Goal: Contribute content: Contribute content

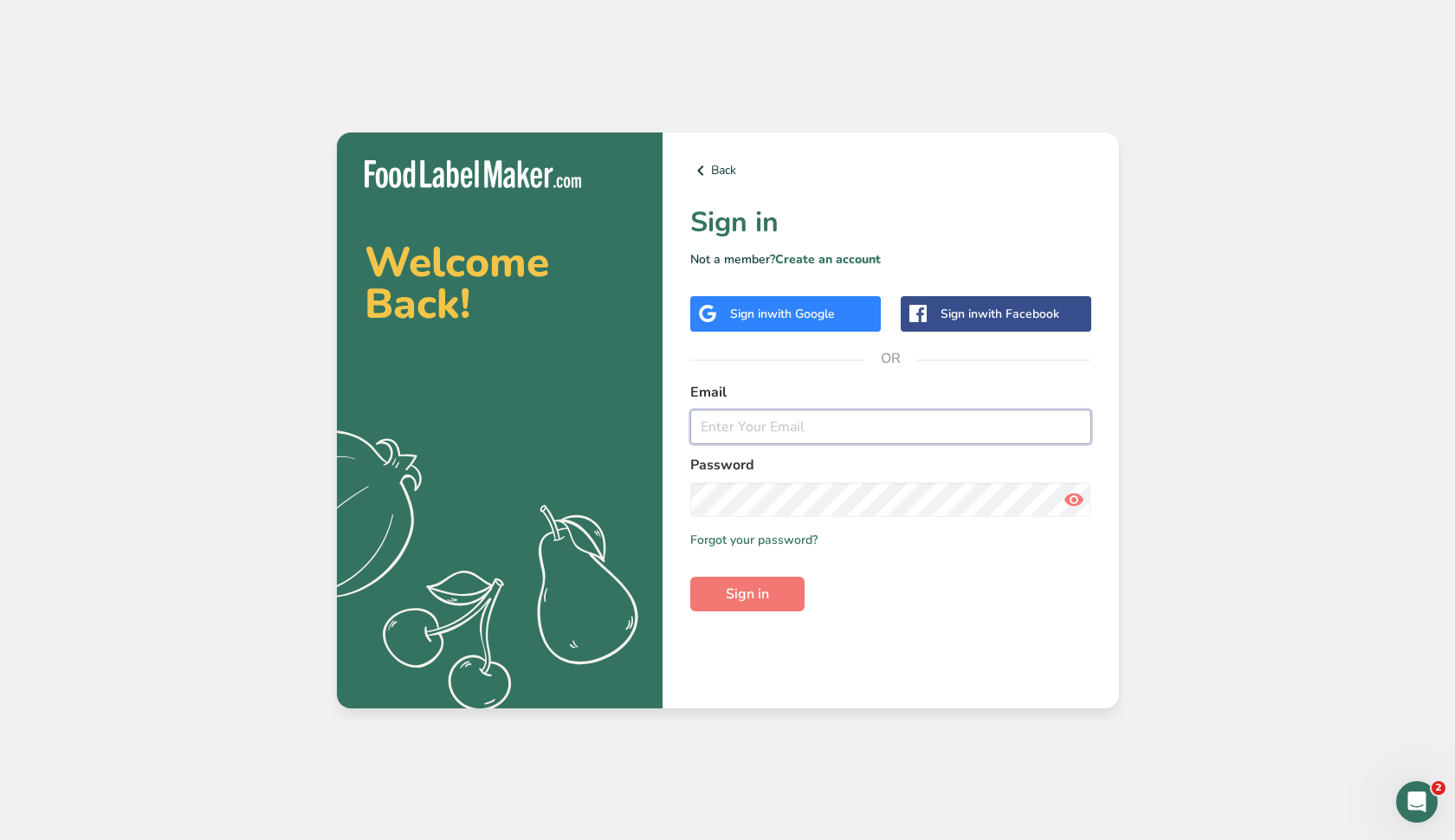
type input "[EMAIL_ADDRESS][DOMAIN_NAME]"
click at [747, 593] on button "Sign in" at bounding box center [747, 593] width 114 height 34
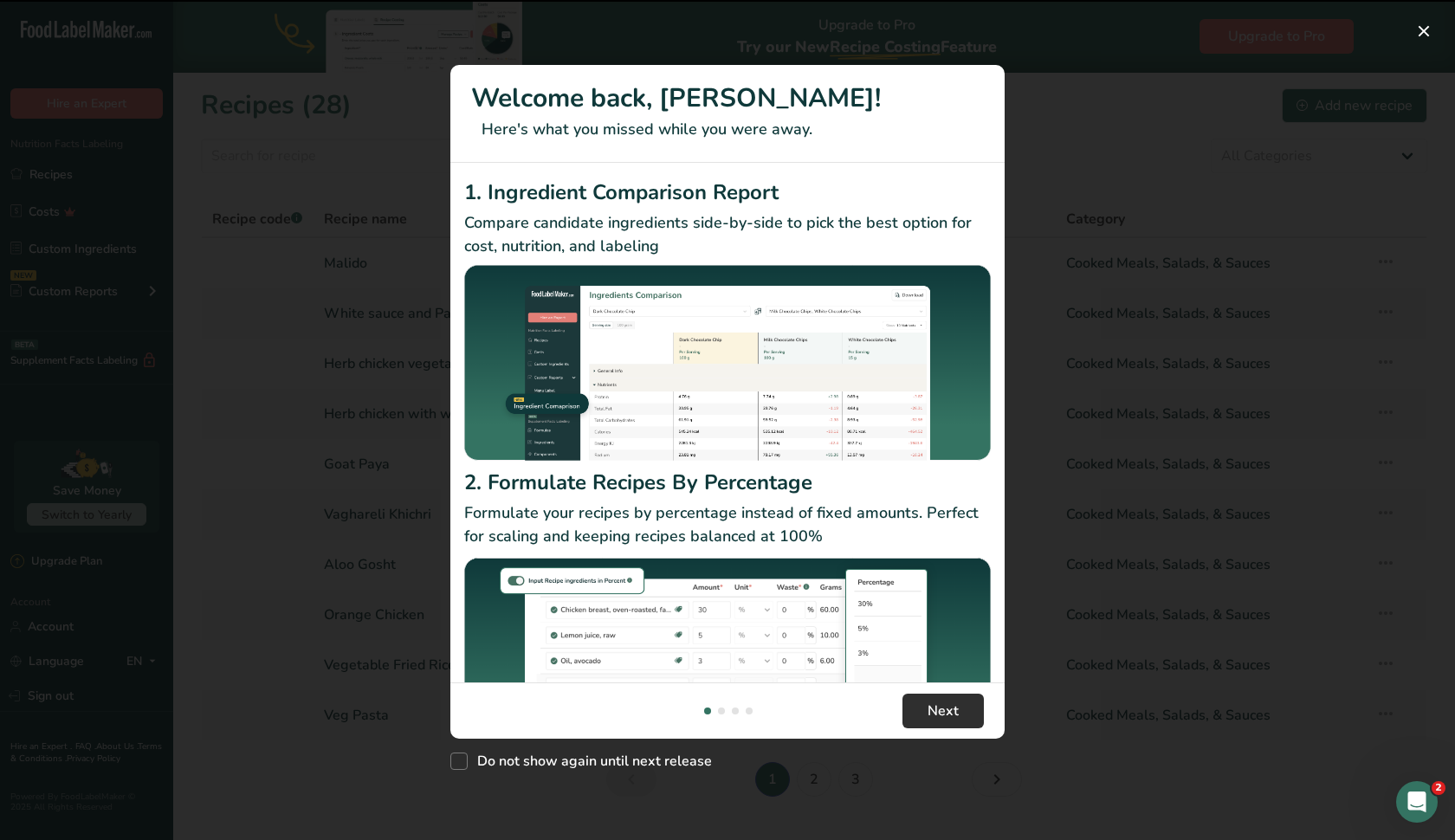
click at [953, 700] on span "Next" at bounding box center [943, 710] width 31 height 20
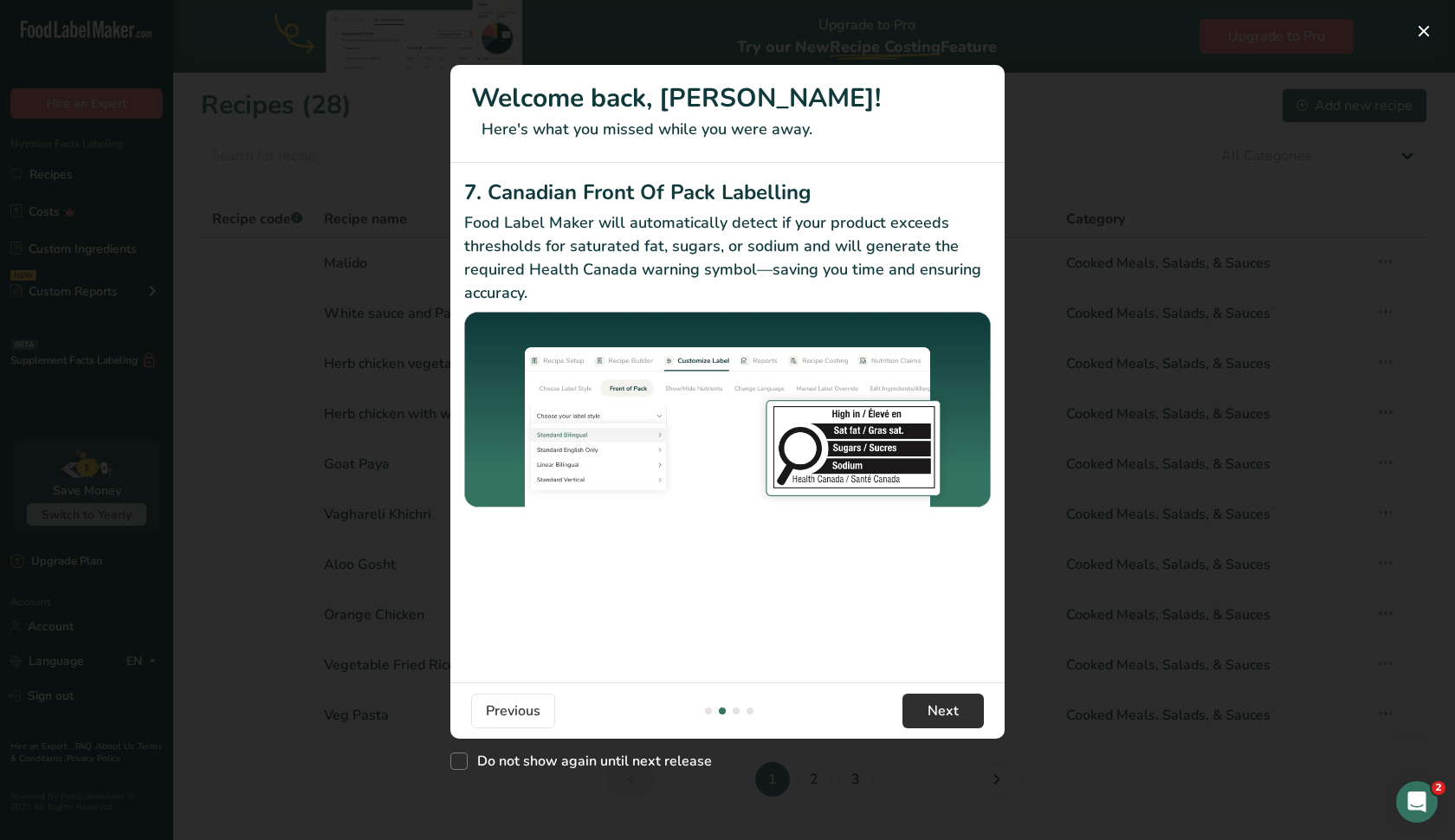
click at [953, 700] on button "Next" at bounding box center [943, 710] width 81 height 34
click at [947, 733] on footer "Previous Next" at bounding box center [727, 711] width 555 height 57
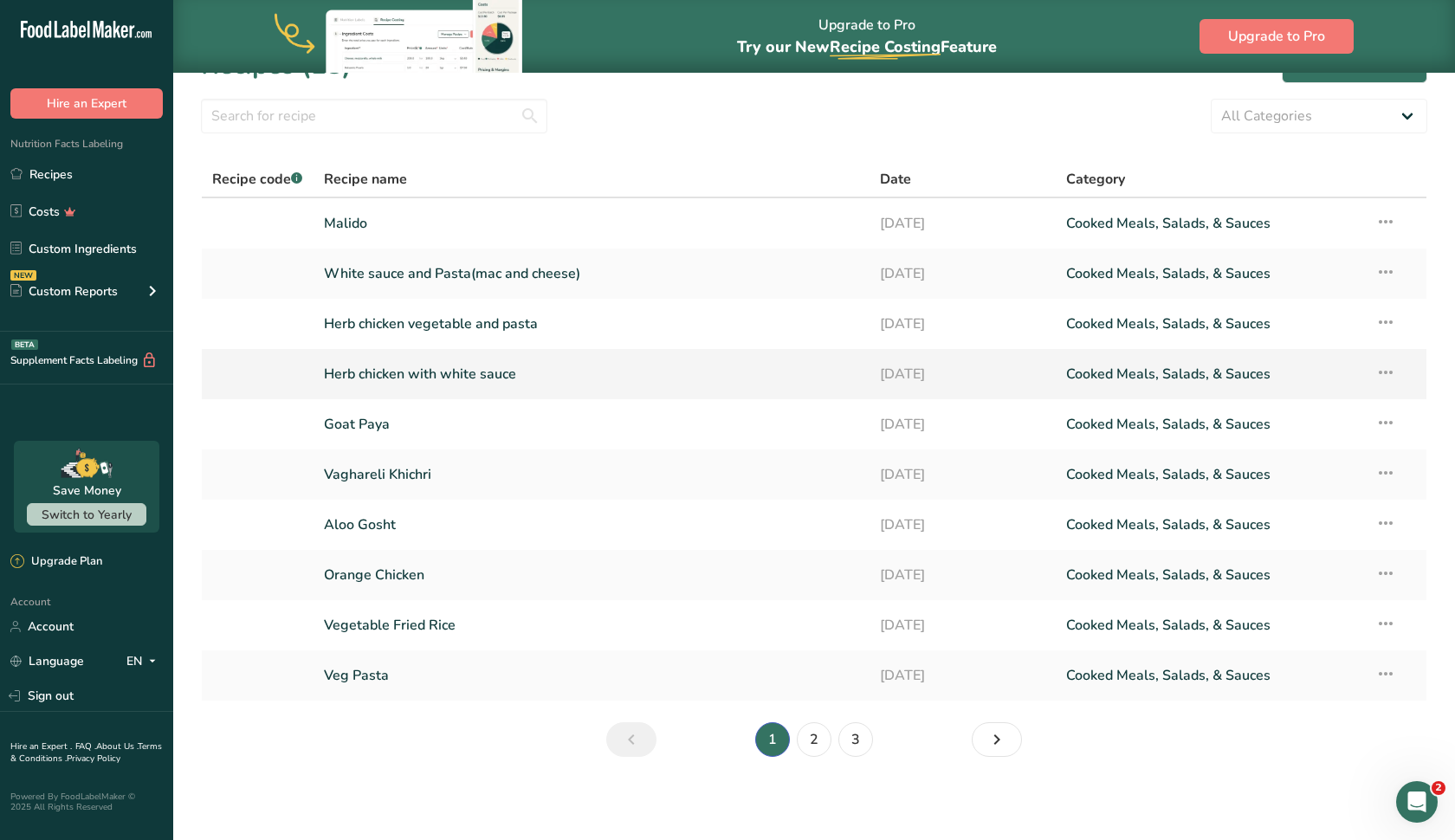
scroll to position [40, 0]
click at [327, 131] on input "text" at bounding box center [374, 116] width 347 height 34
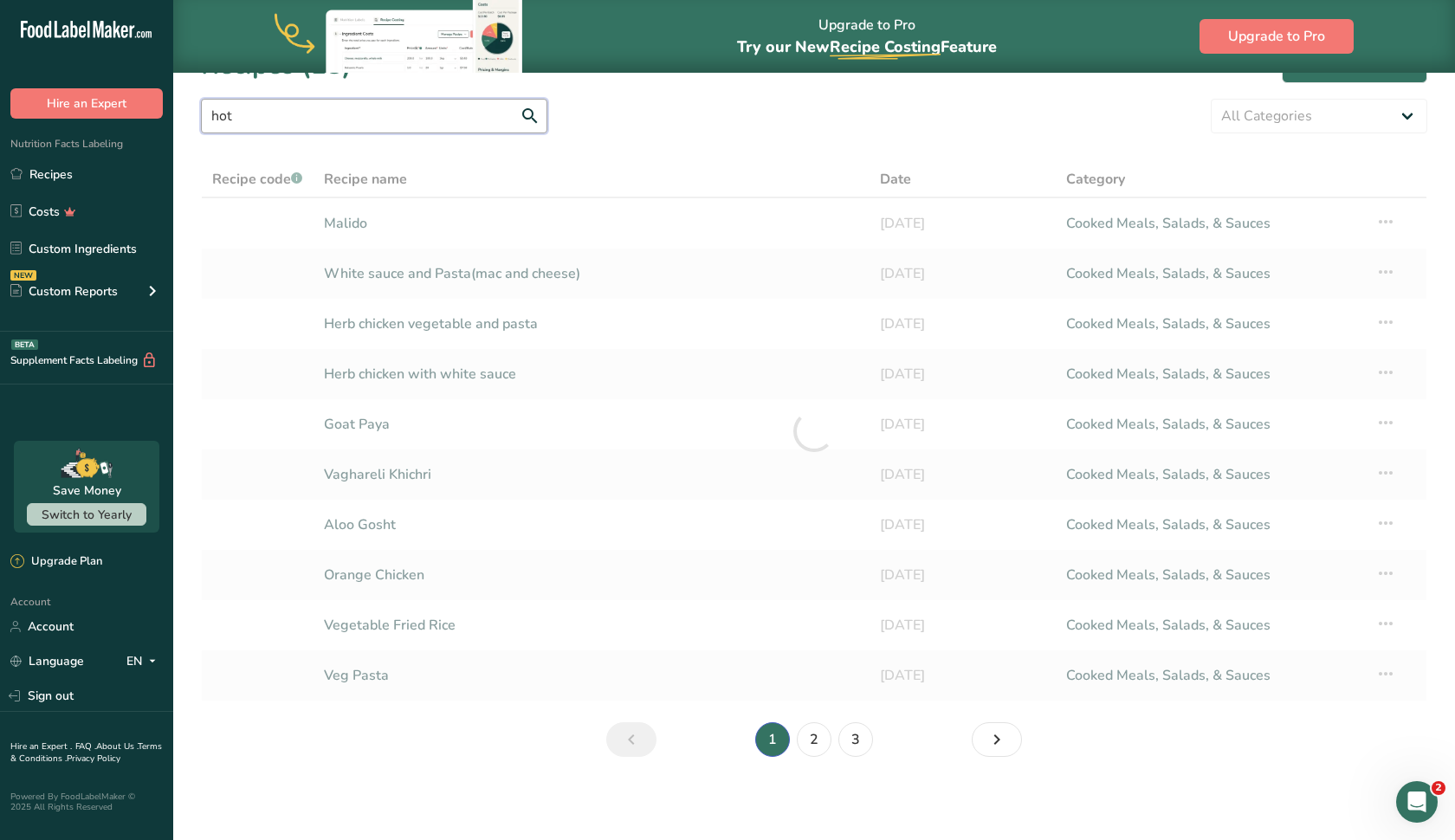
scroll to position [0, 0]
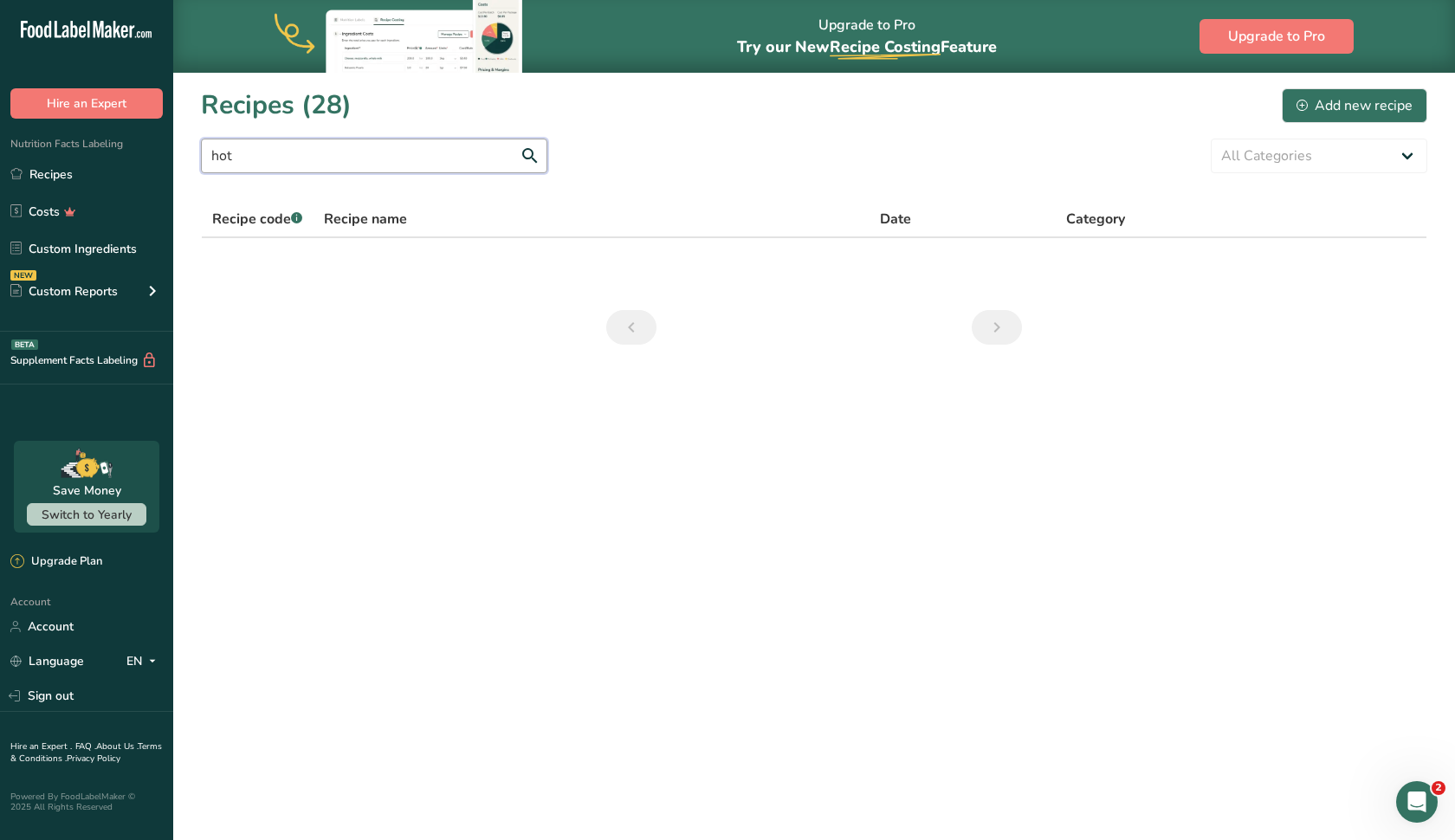
type input "hot"
click at [1370, 93] on button "Add new recipe" at bounding box center [1354, 105] width 145 height 34
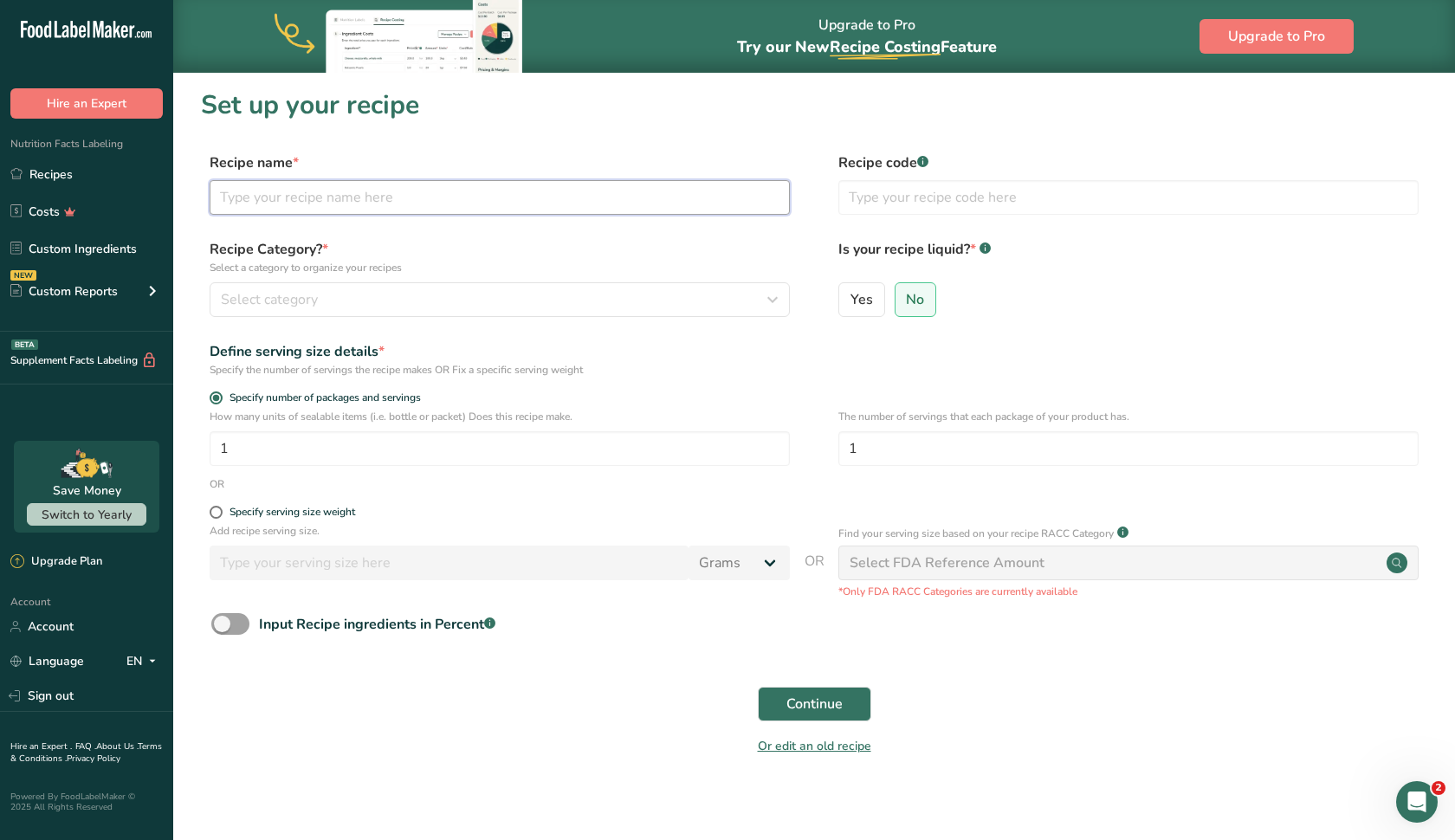
click at [263, 193] on input "text" at bounding box center [500, 197] width 580 height 34
type input "Hot and sour soup"
